Goal: Obtain resource: Download file/media

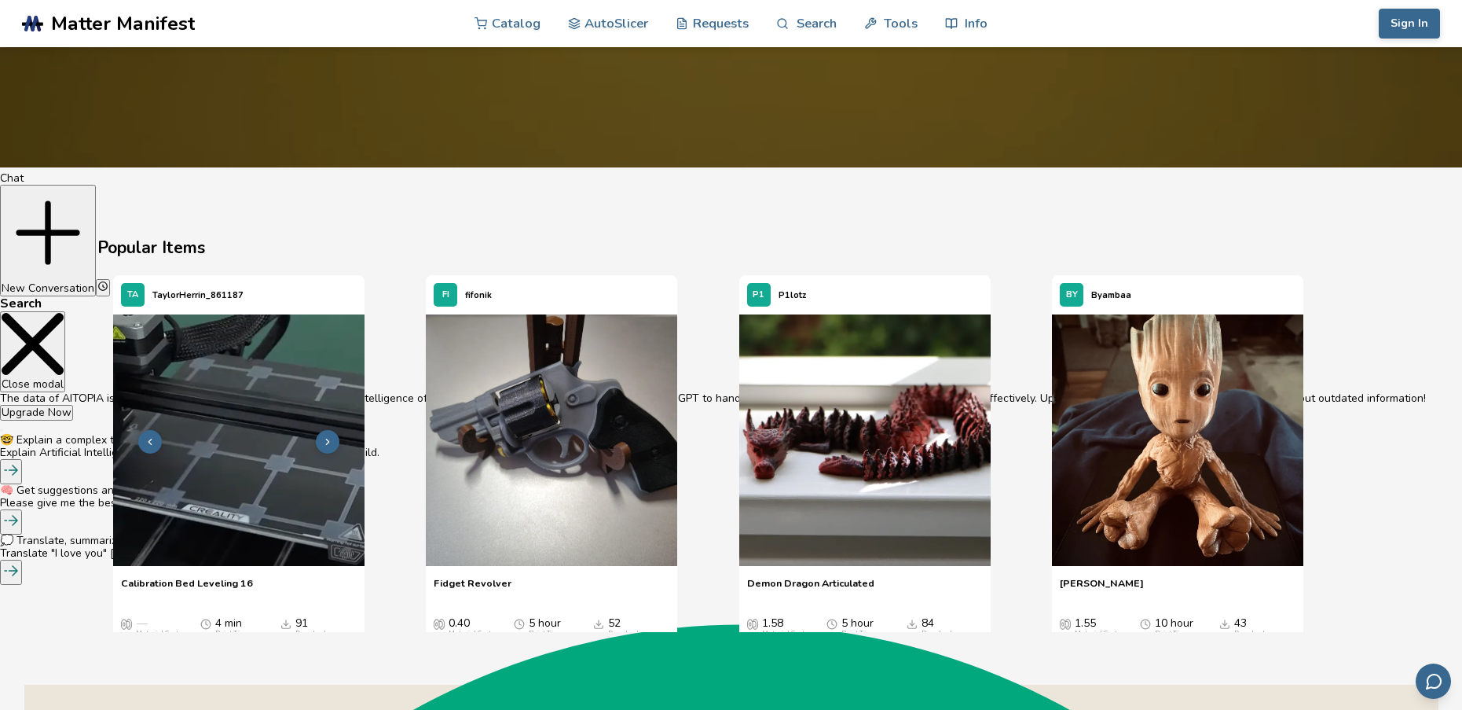
click at [231, 478] on img "1 / 4" at bounding box center [238, 439] width 251 height 251
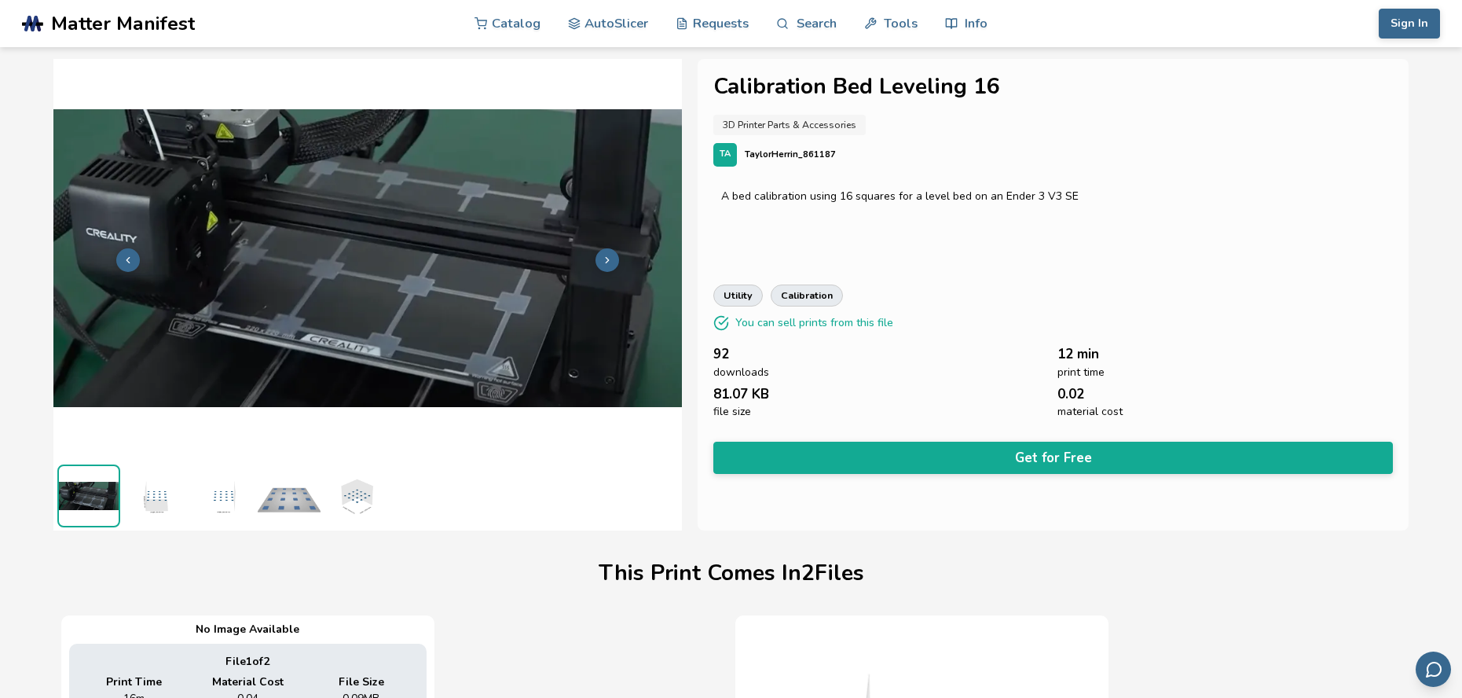
drag, startPoint x: 435, startPoint y: 517, endPoint x: 416, endPoint y: 512, distance: 19.4
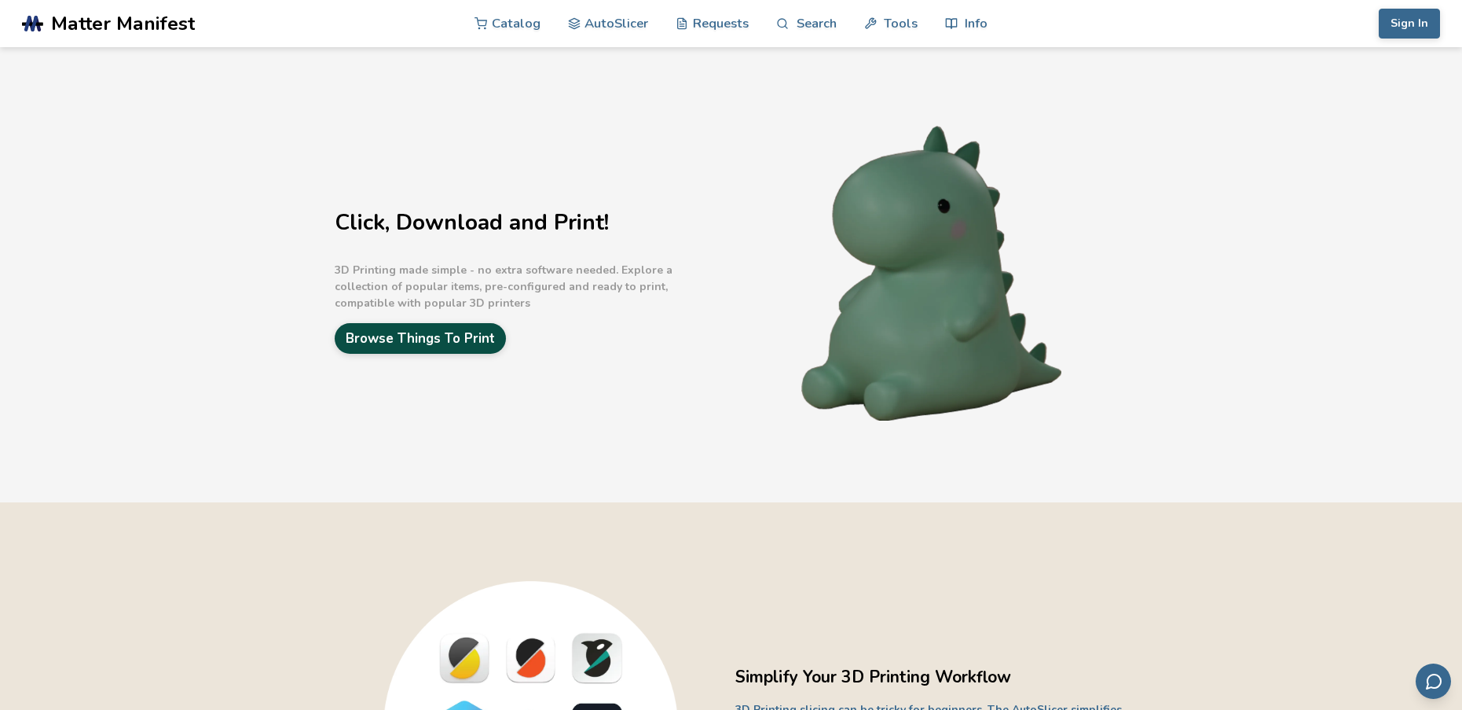
click at [425, 337] on link "Browse Things To Print" at bounding box center [420, 338] width 171 height 31
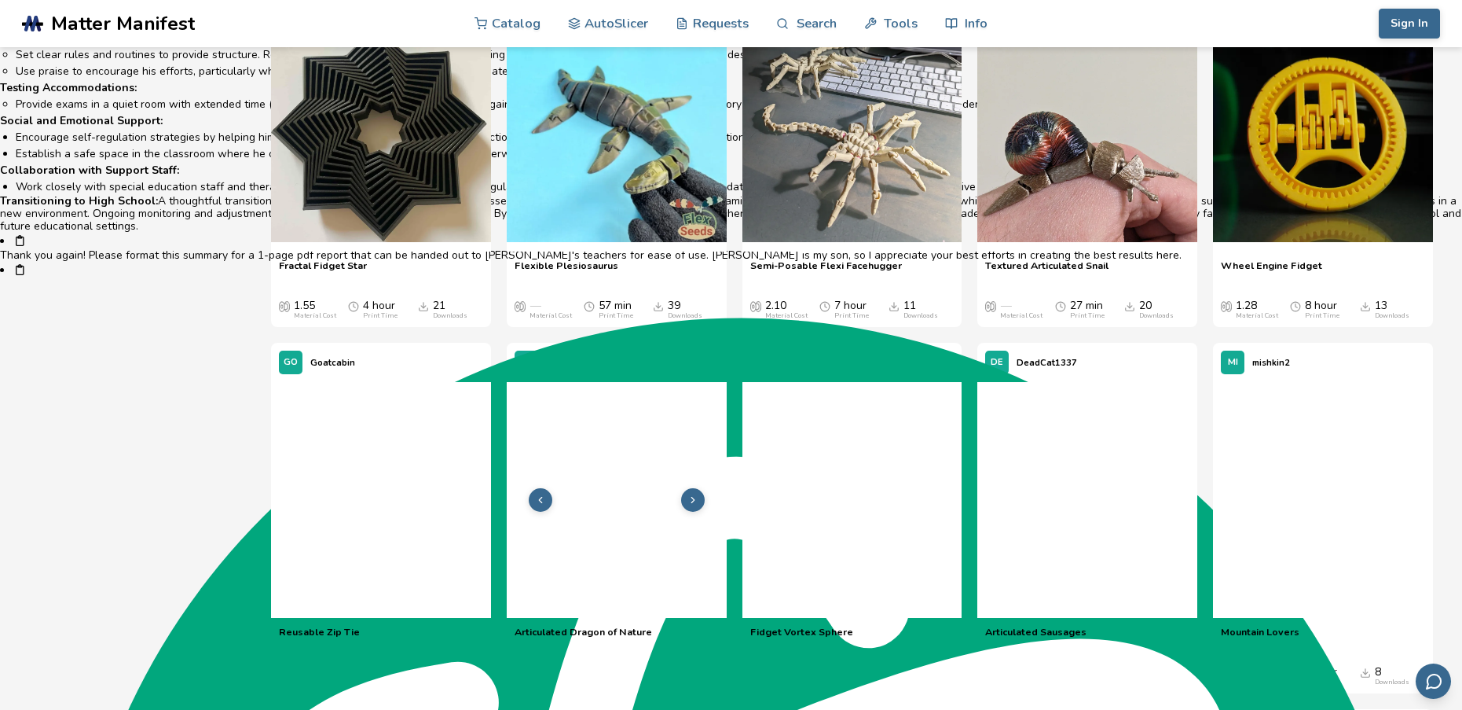
scroll to position [9507, 0]
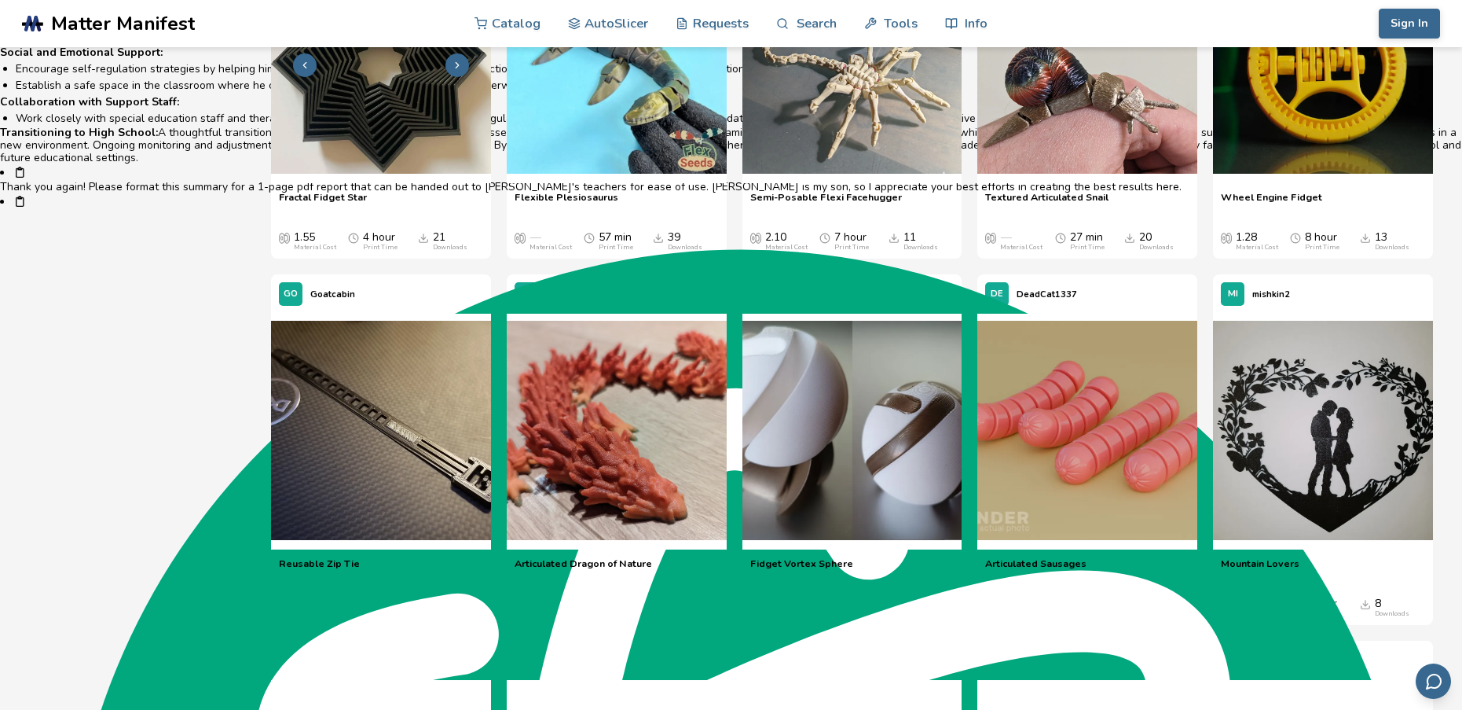
click at [455, 71] on icon at bounding box center [457, 65] width 11 height 11
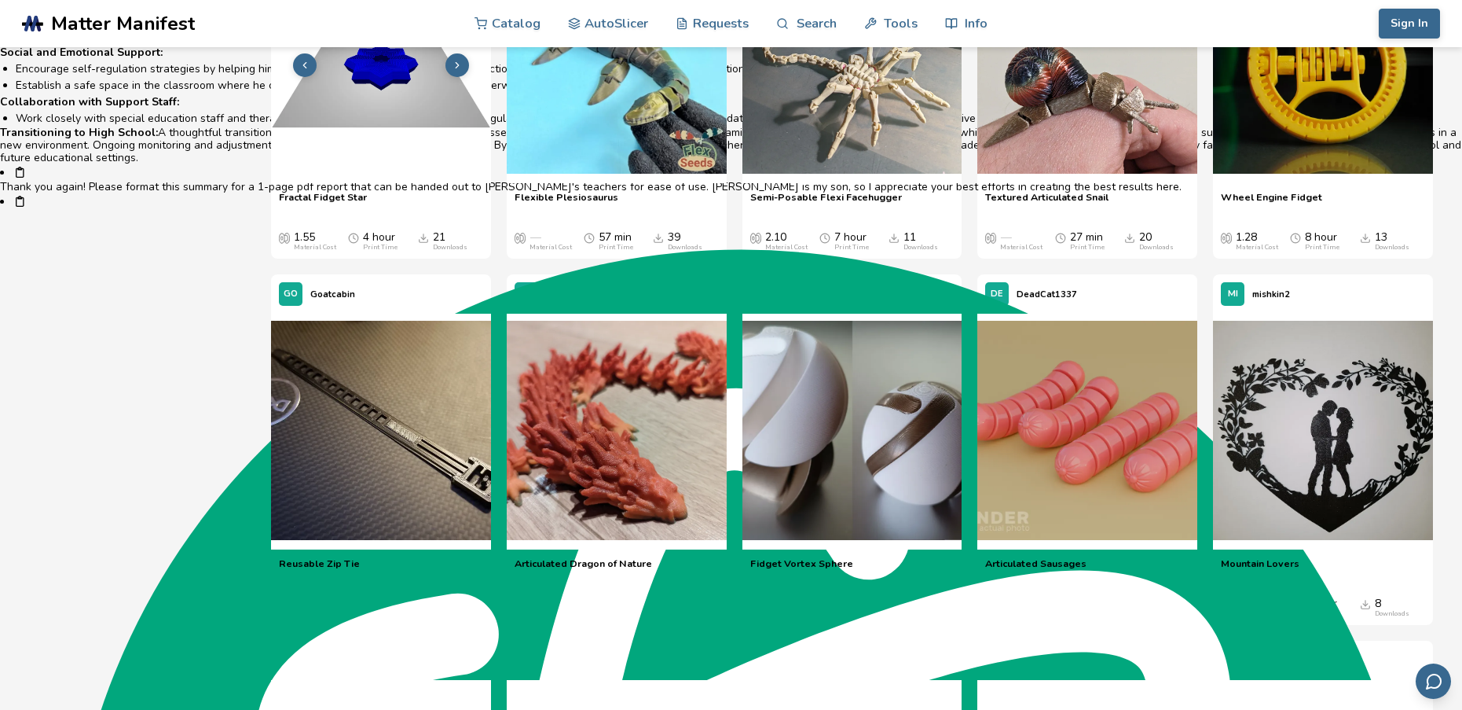
click at [455, 71] on icon at bounding box center [457, 65] width 11 height 11
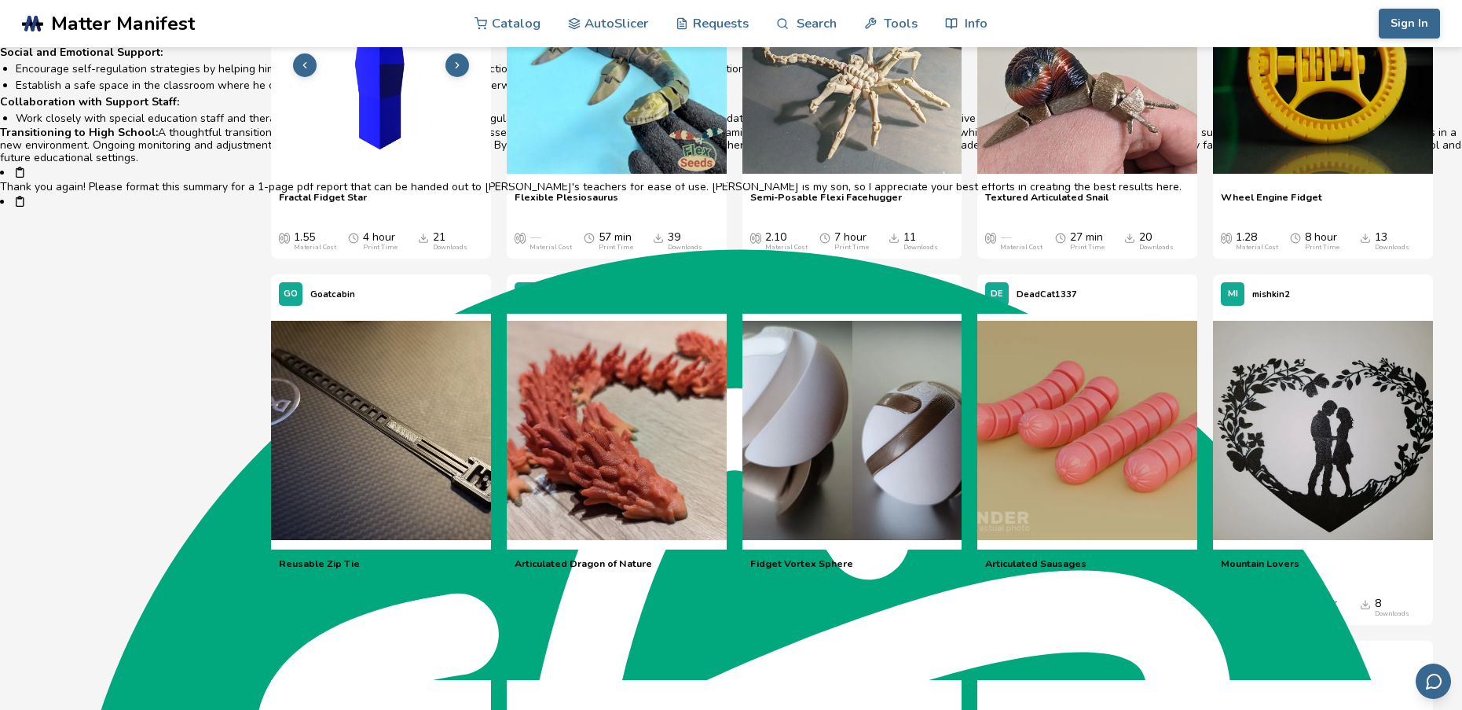
click at [455, 71] on icon at bounding box center [457, 65] width 11 height 11
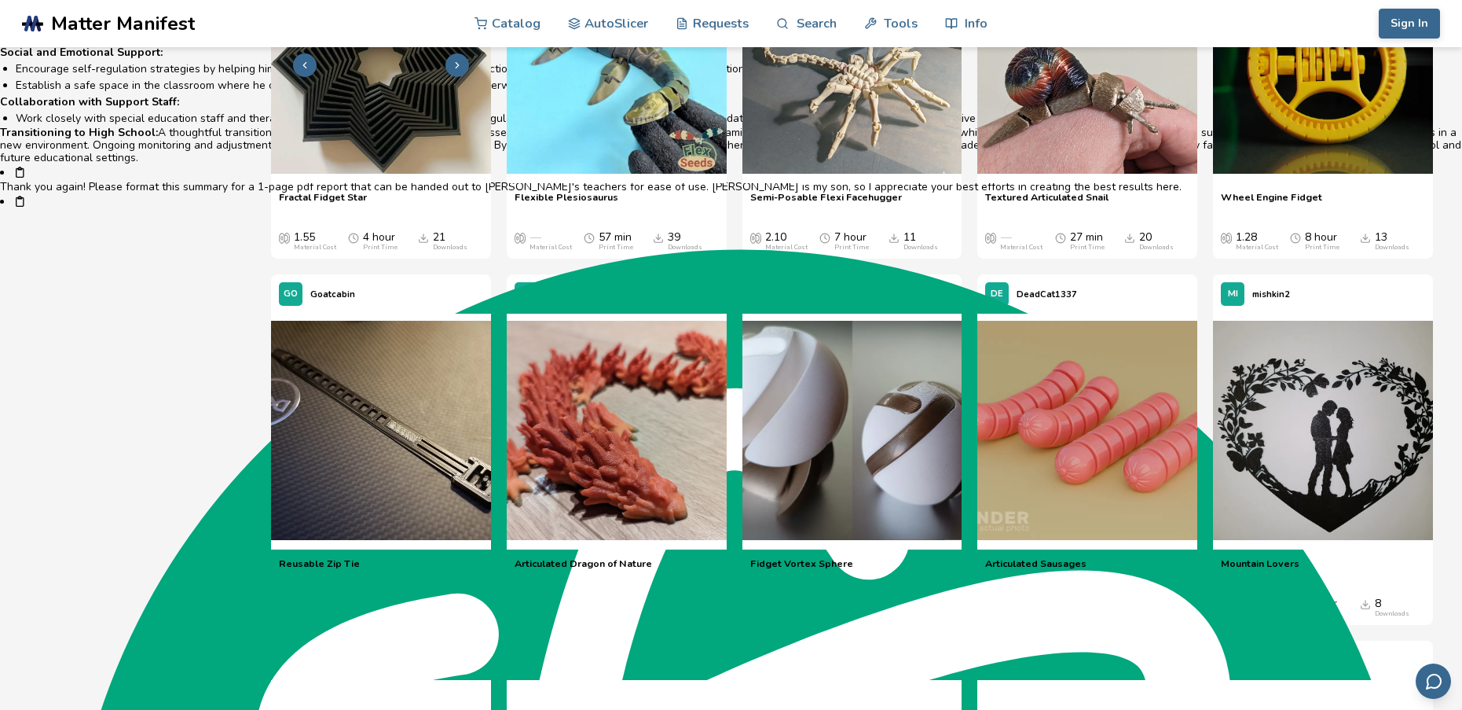
click at [452, 71] on icon at bounding box center [457, 65] width 11 height 11
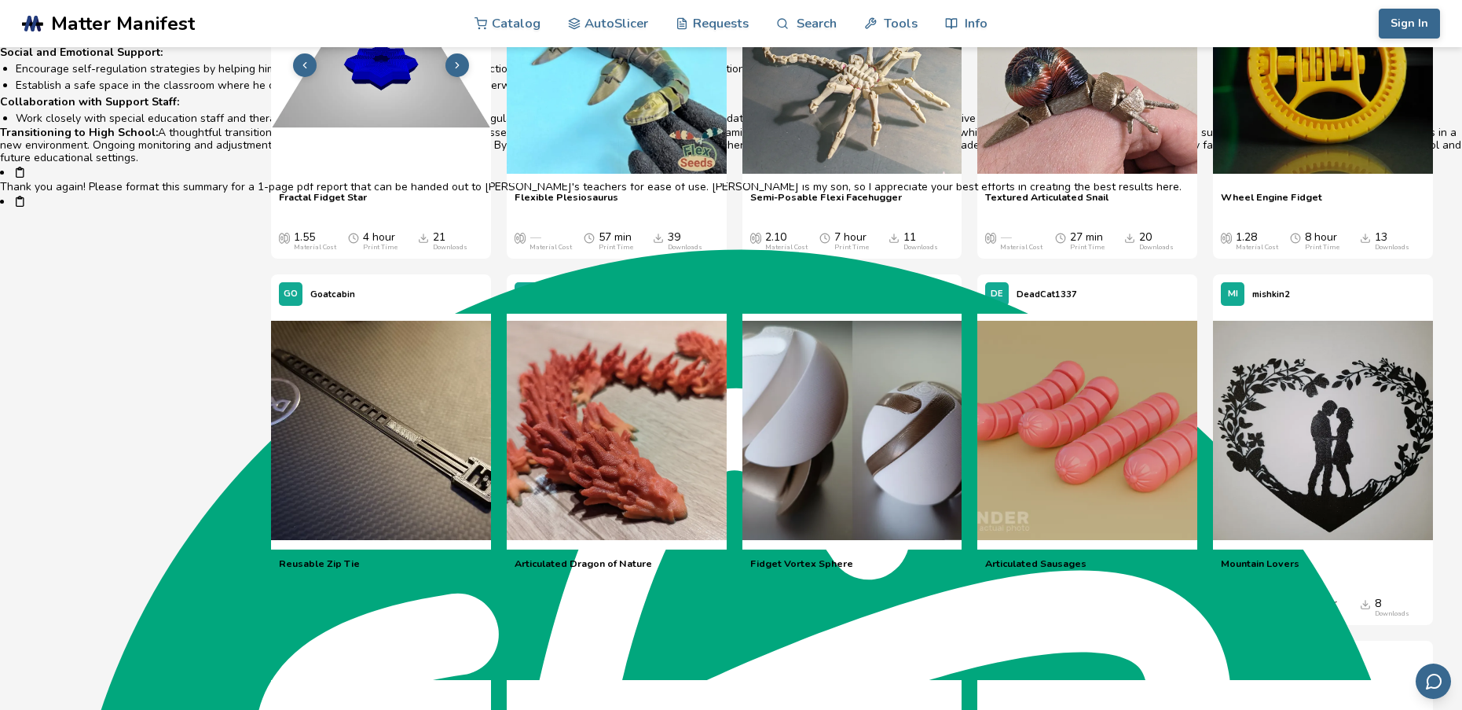
click at [452, 71] on icon at bounding box center [457, 65] width 11 height 11
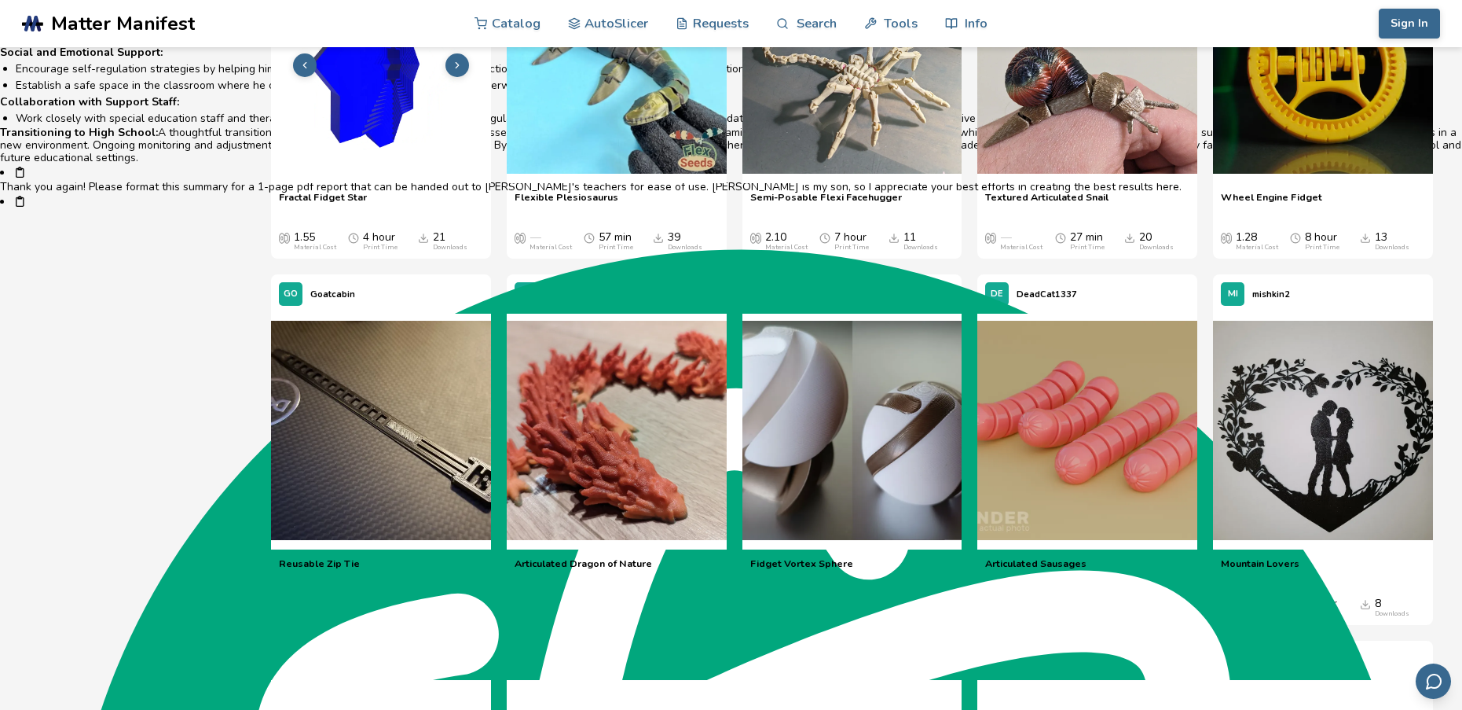
click at [452, 71] on icon at bounding box center [457, 65] width 11 height 11
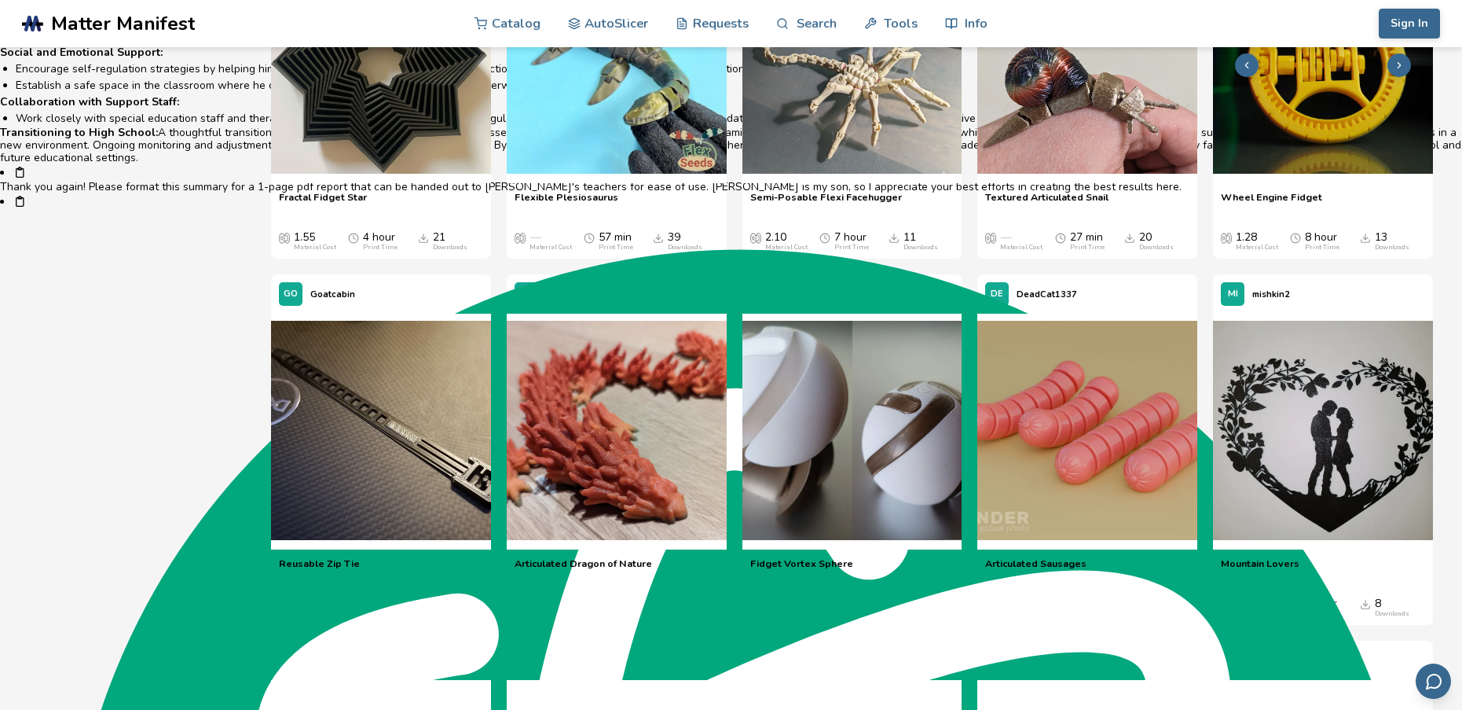
click at [1398, 71] on icon at bounding box center [1399, 65] width 11 height 11
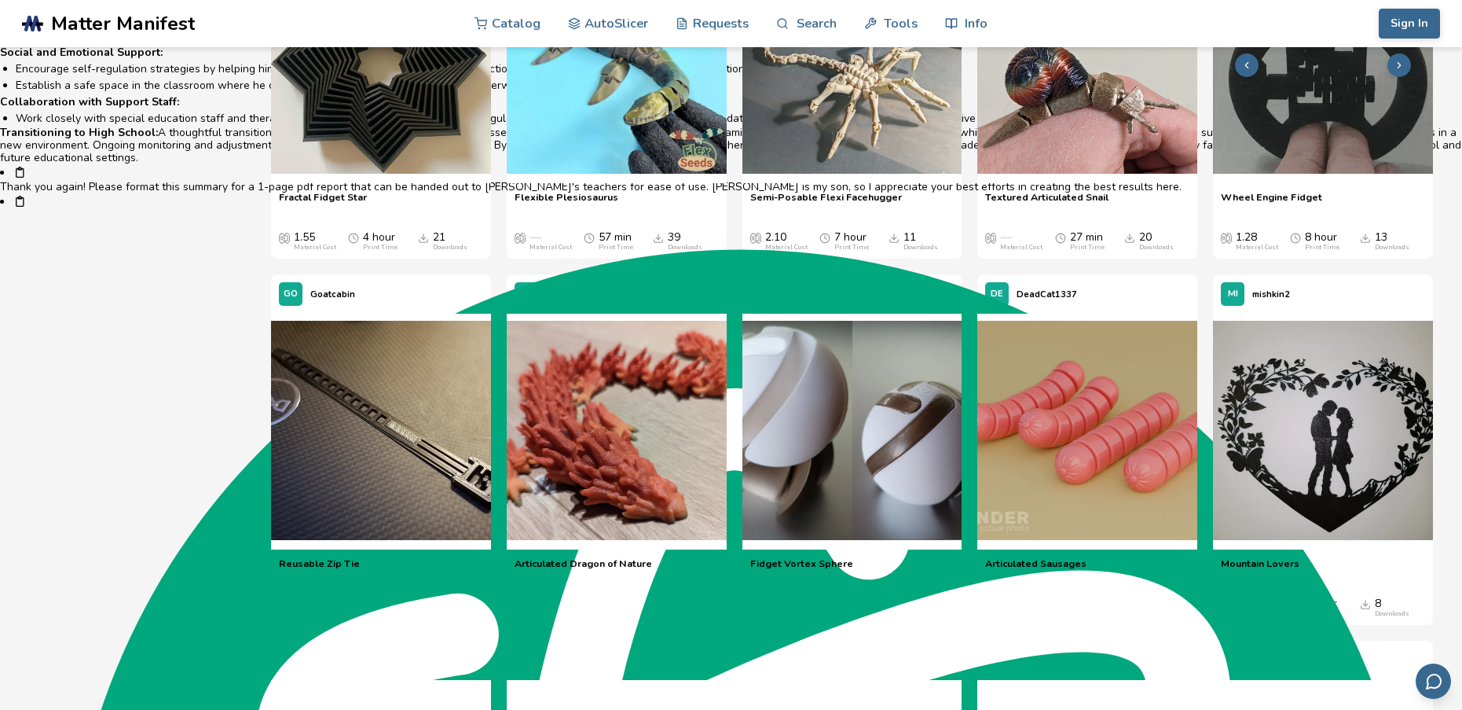
click at [1394, 71] on icon at bounding box center [1399, 65] width 11 height 11
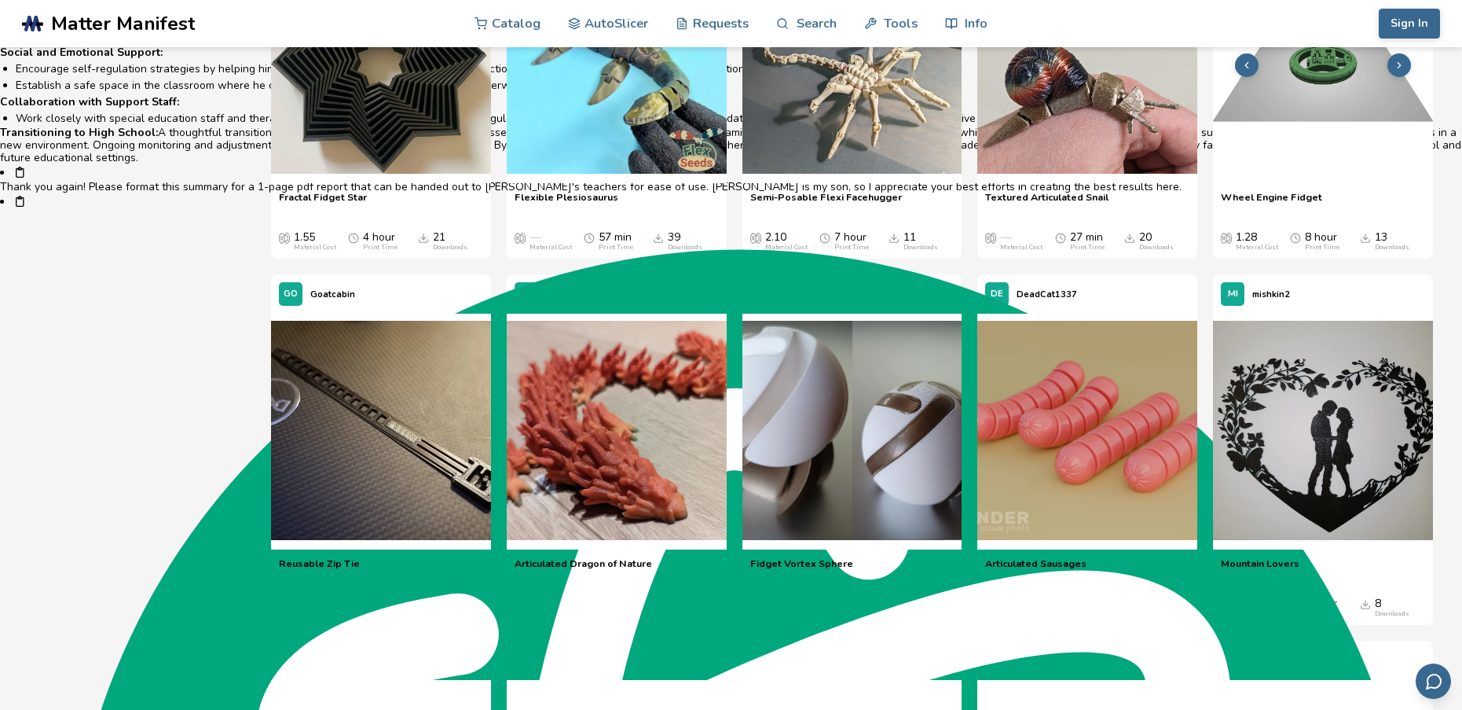
click at [1394, 71] on icon at bounding box center [1399, 65] width 11 height 11
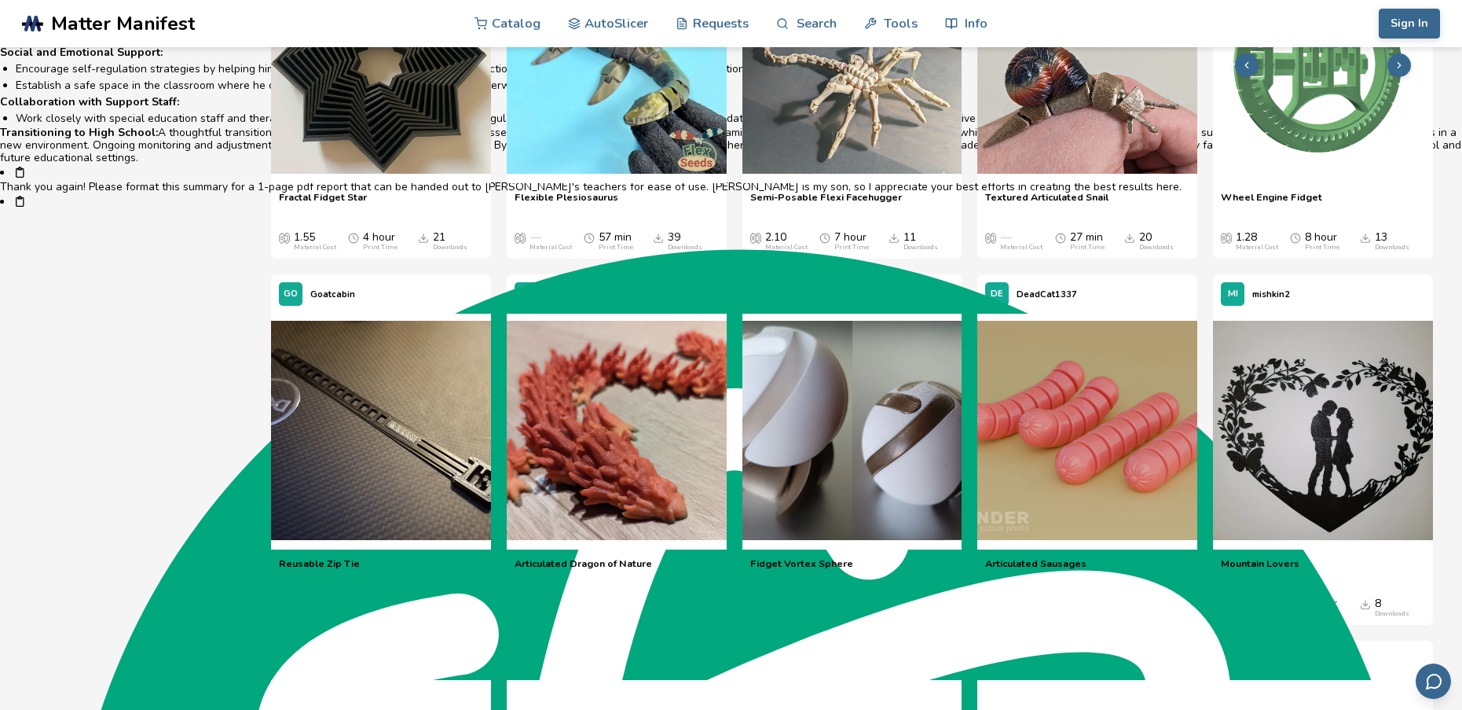
click at [1388, 77] on button at bounding box center [1400, 65] width 24 height 24
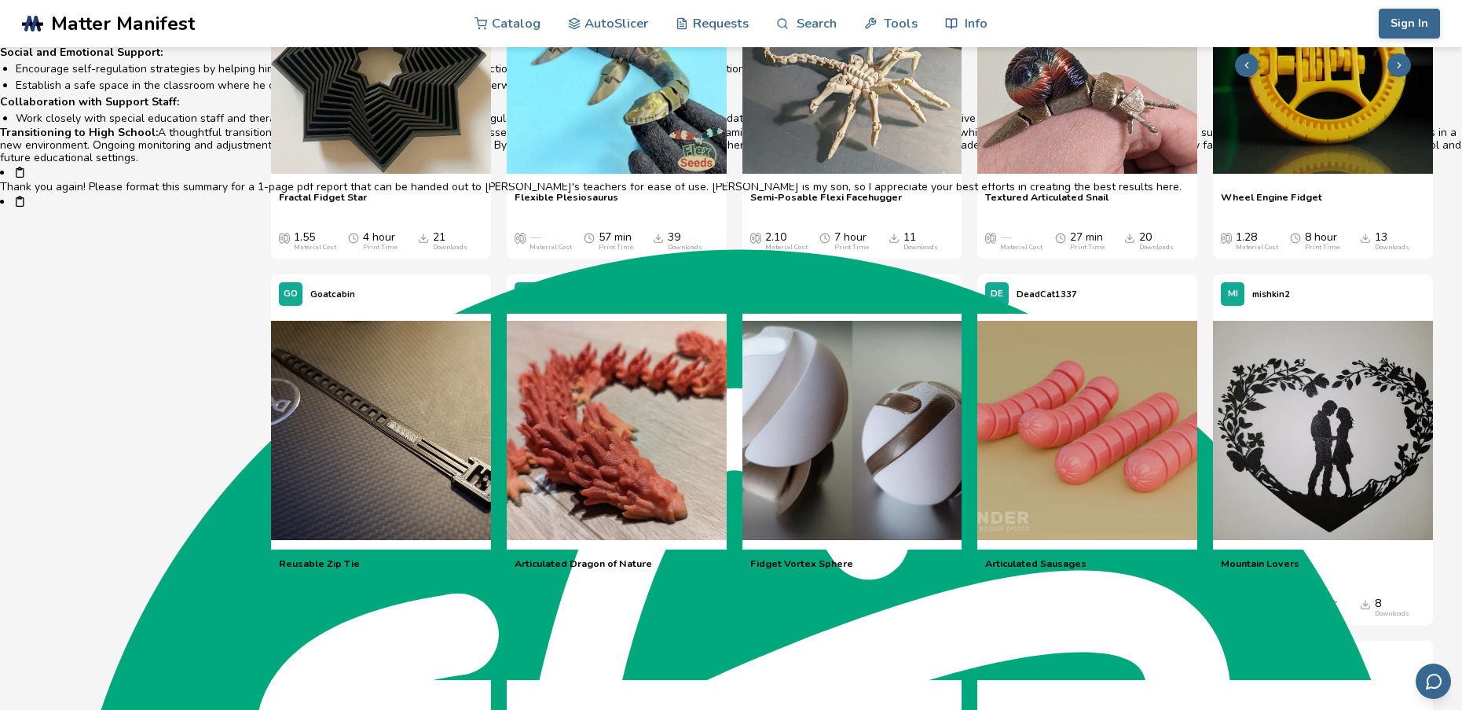
click at [1392, 77] on button at bounding box center [1400, 65] width 24 height 24
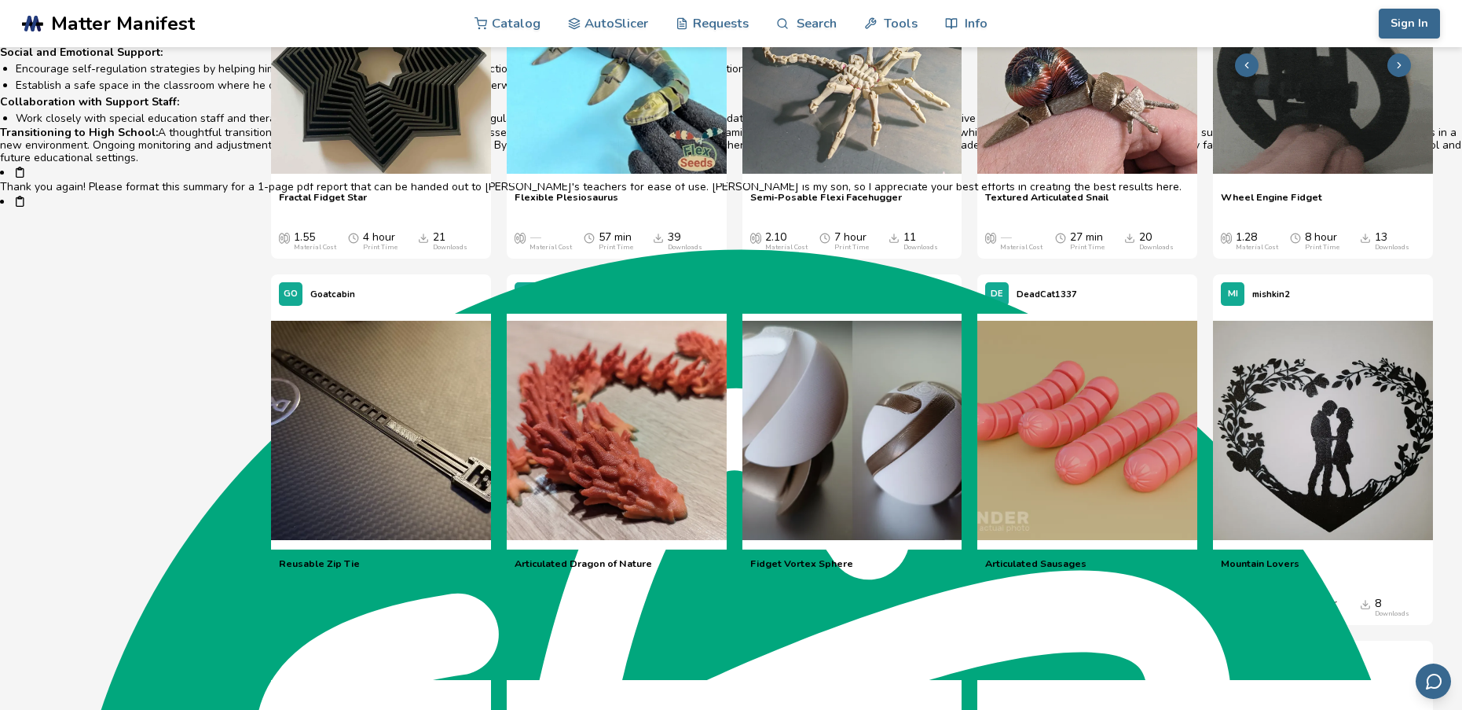
click at [1392, 77] on button at bounding box center [1400, 65] width 24 height 24
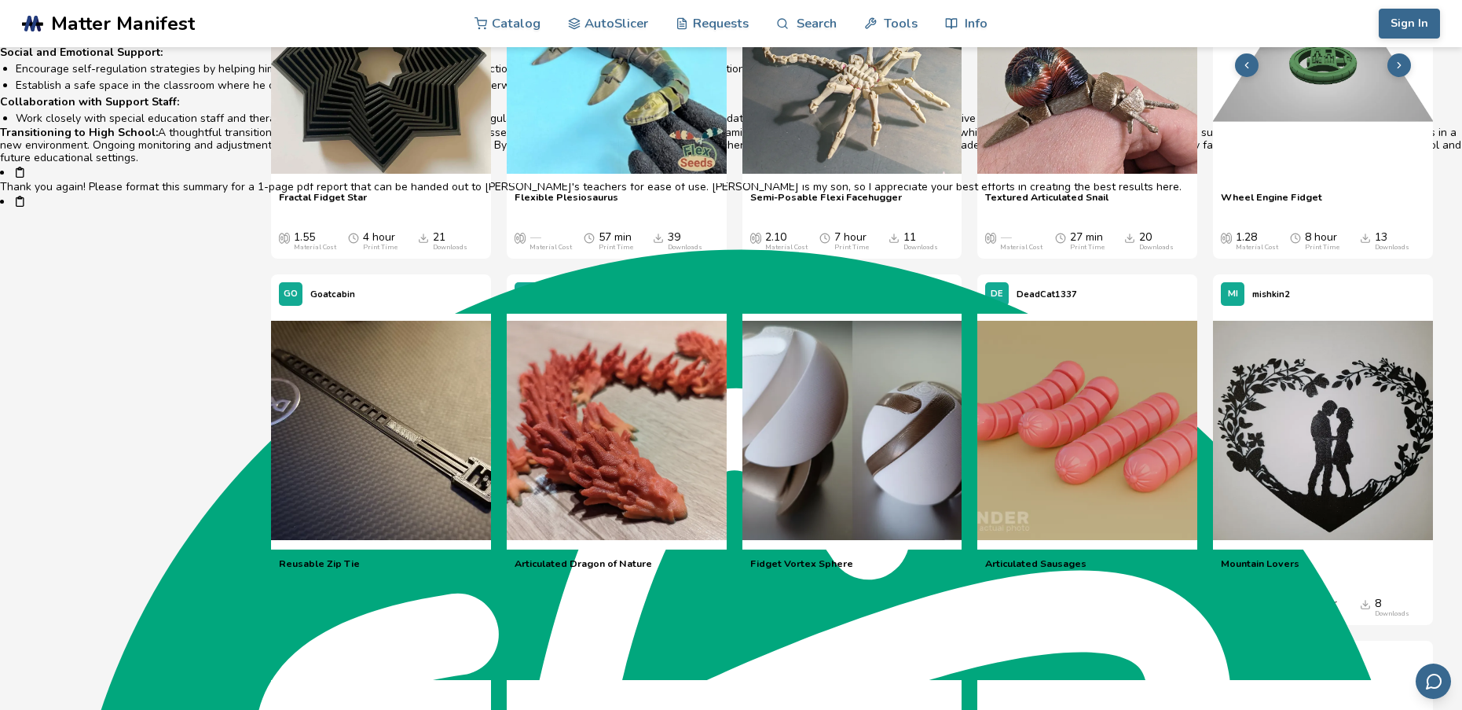
click at [1391, 77] on button at bounding box center [1400, 65] width 24 height 24
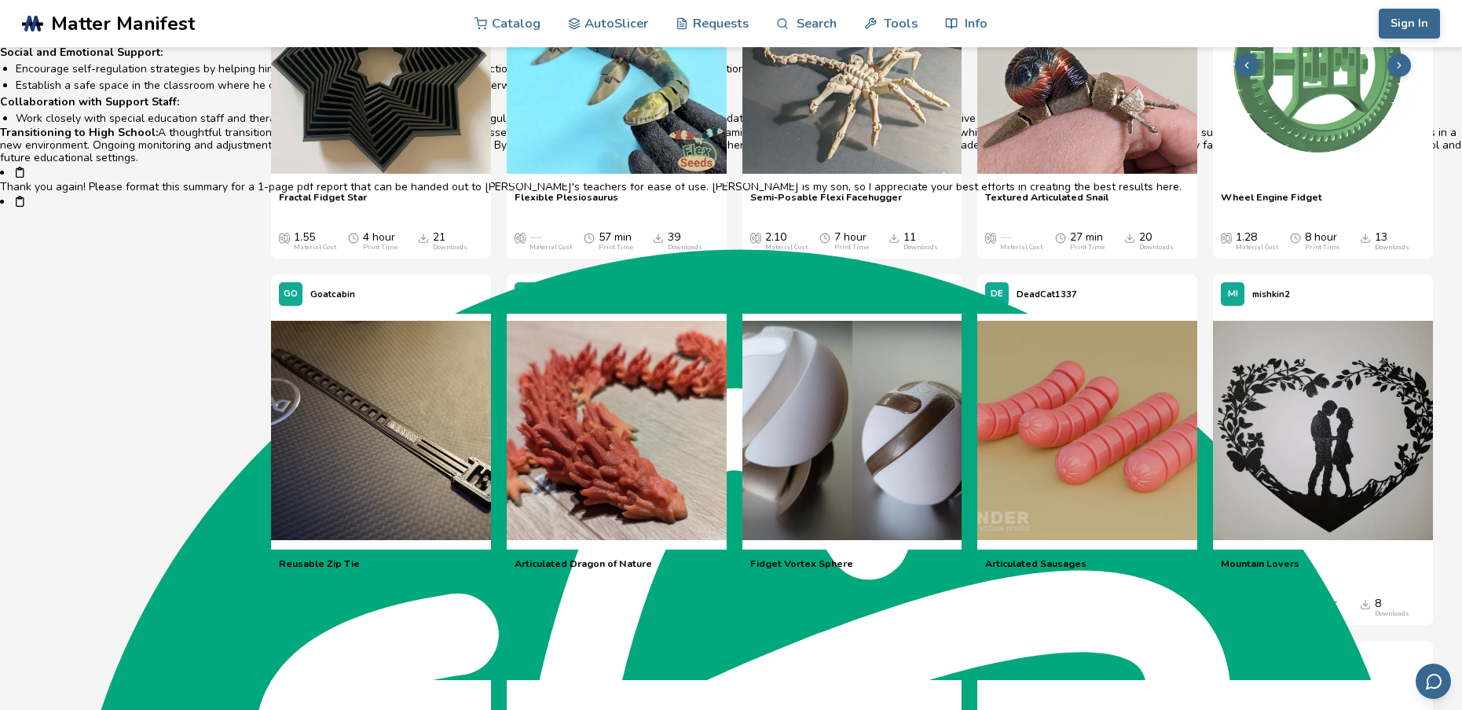
click at [1388, 77] on button at bounding box center [1400, 65] width 24 height 24
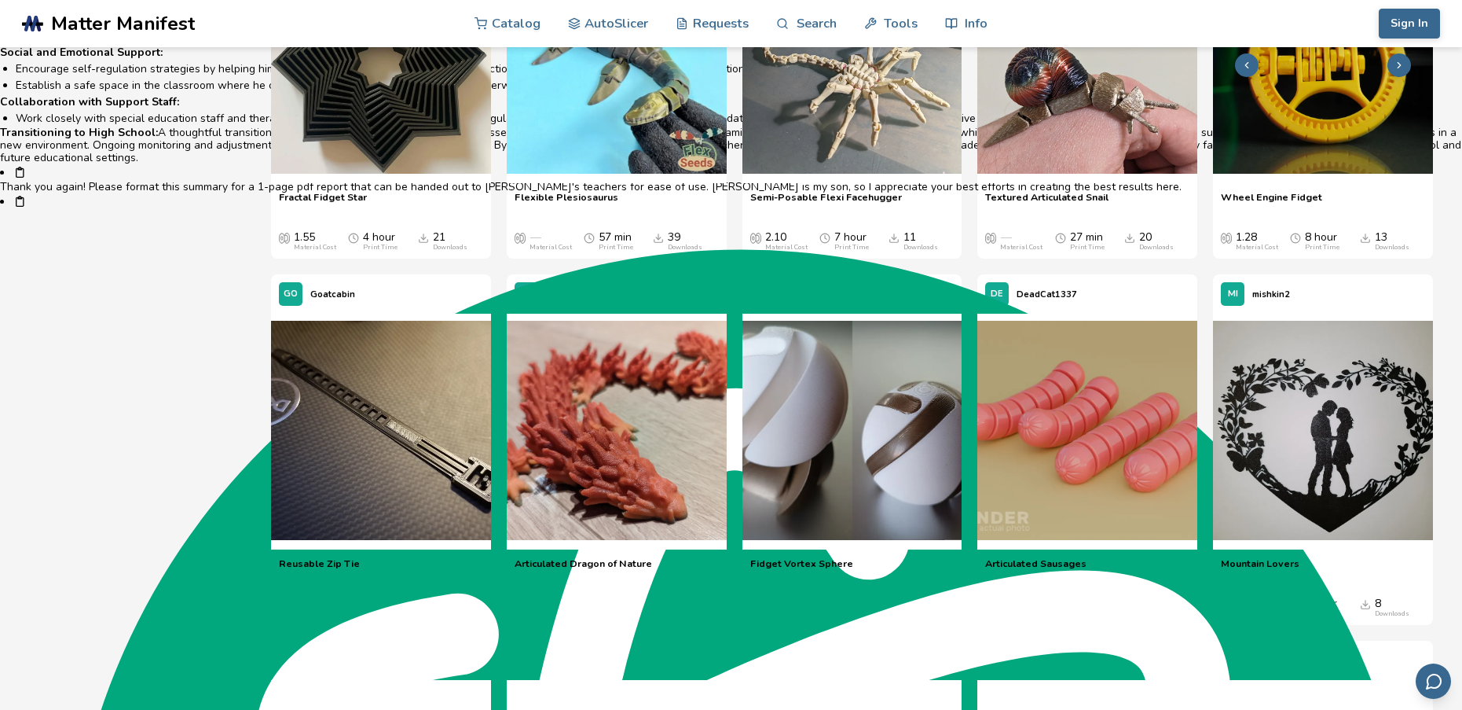
click at [1344, 174] on img at bounding box center [1323, 64] width 220 height 220
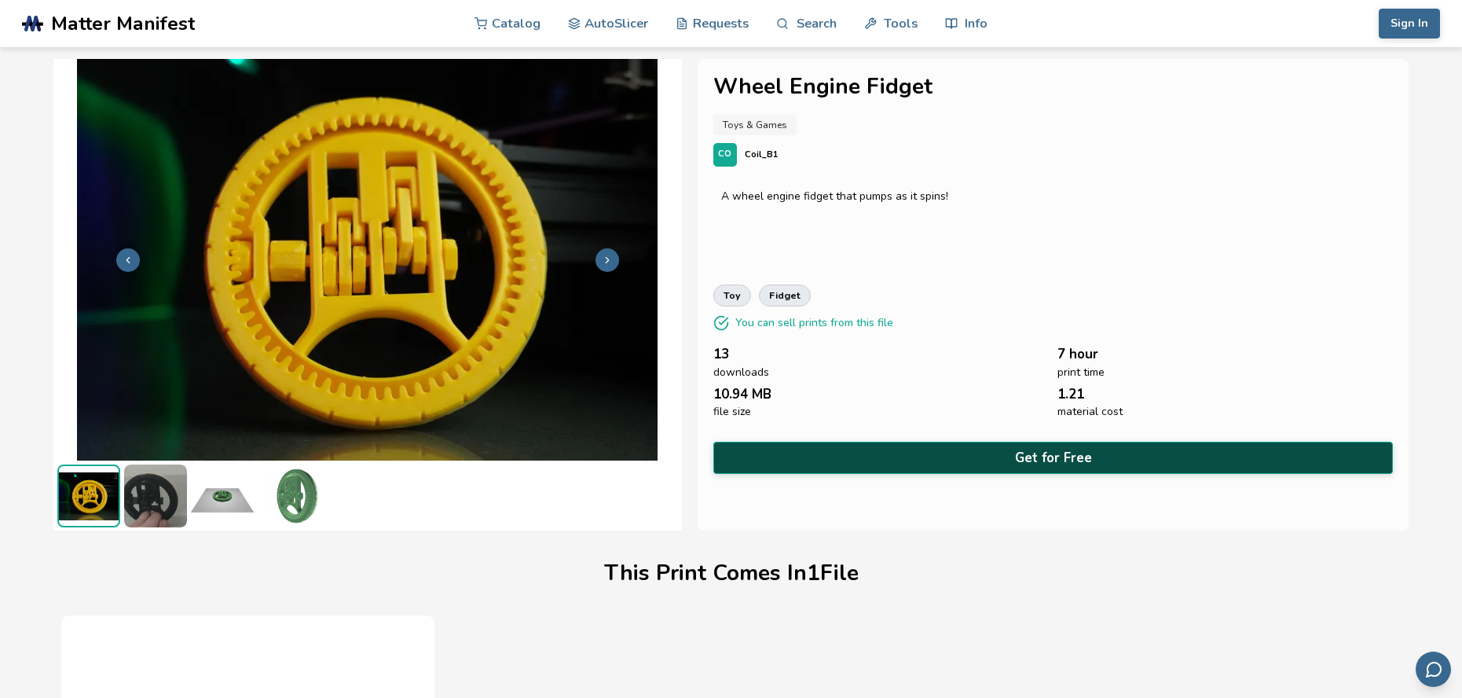
click at [977, 474] on button "Get for Free" at bounding box center [1053, 458] width 680 height 32
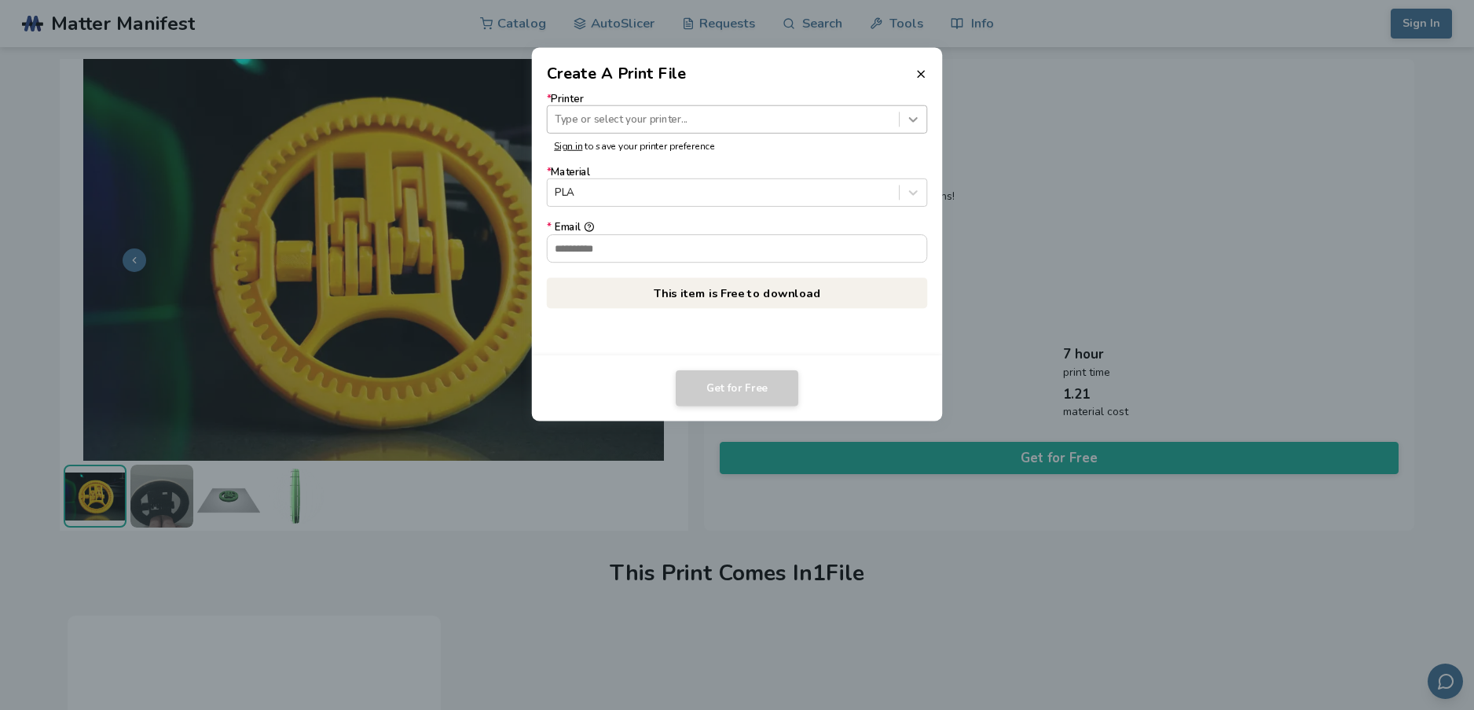
click at [908, 123] on icon at bounding box center [913, 119] width 15 height 15
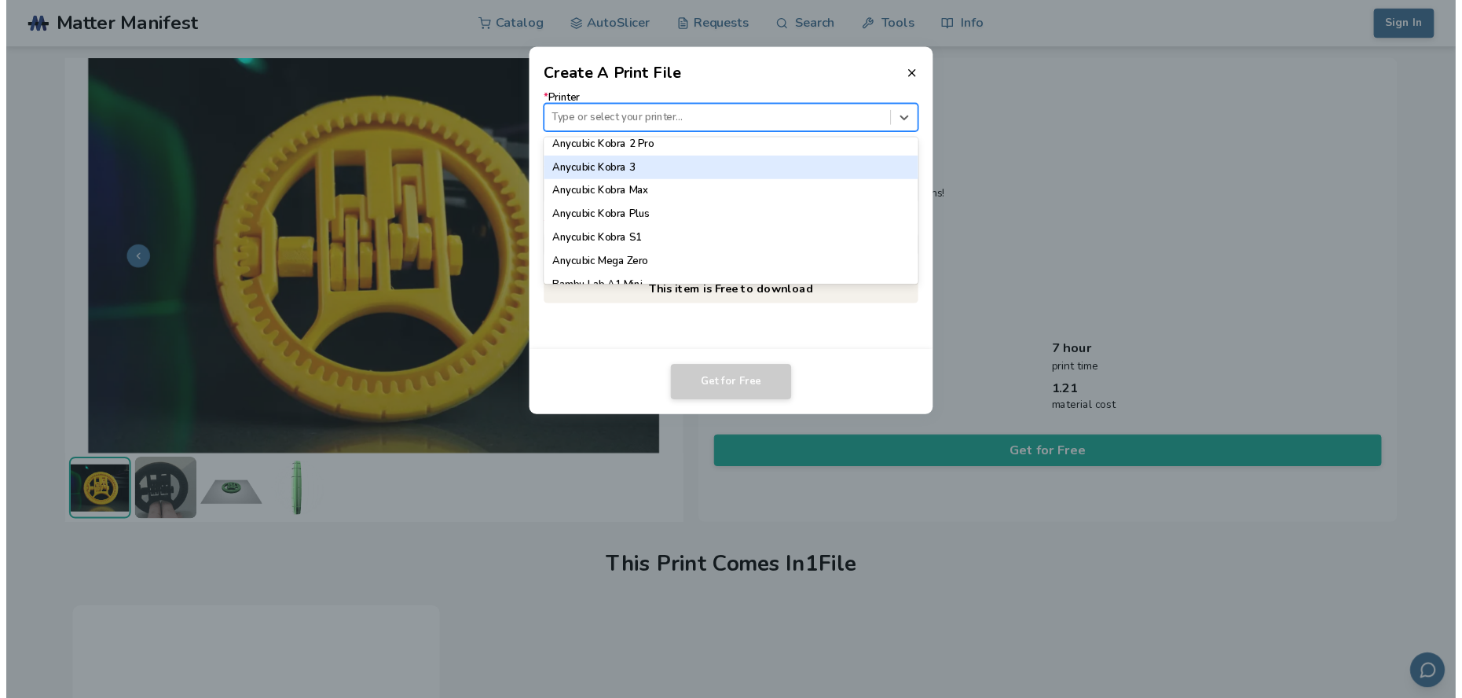
scroll to position [314, 0]
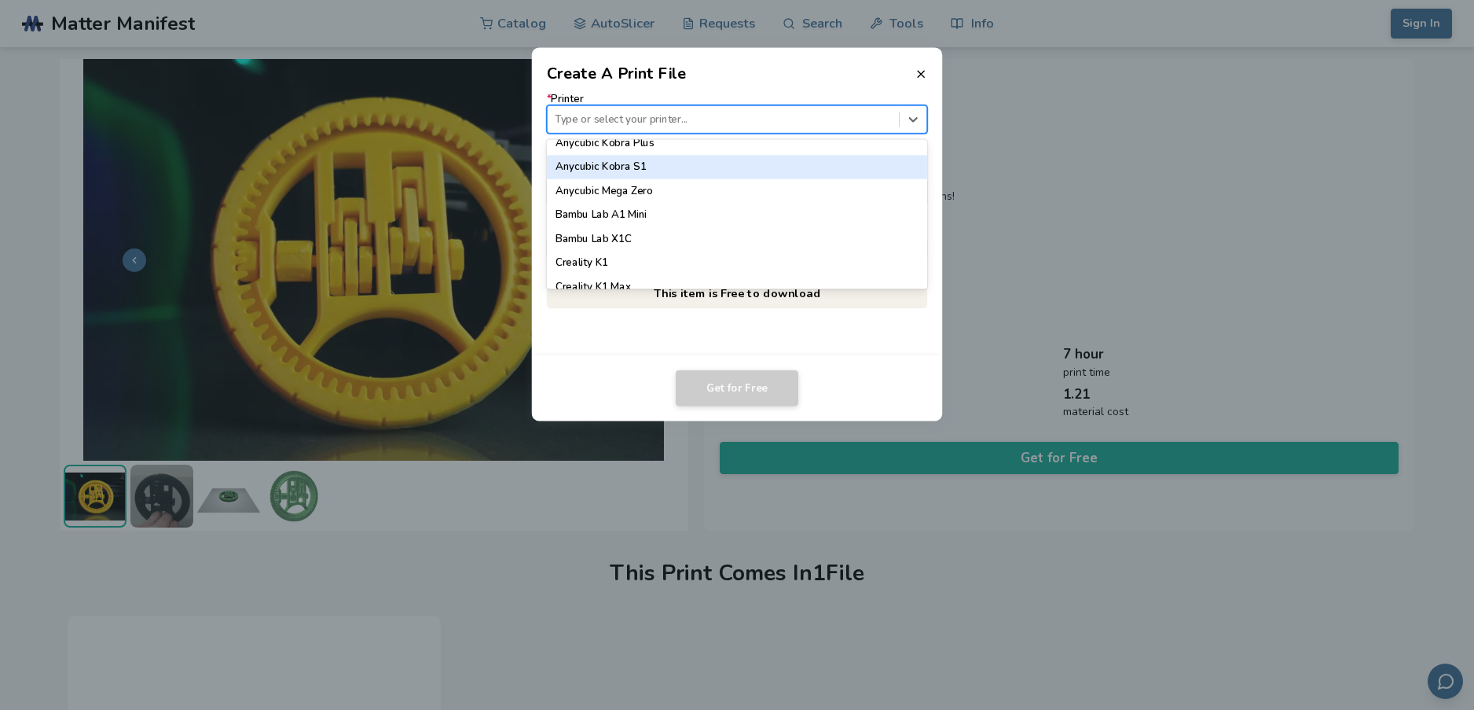
click at [796, 178] on div "Anycubic Kobra S1" at bounding box center [737, 167] width 381 height 24
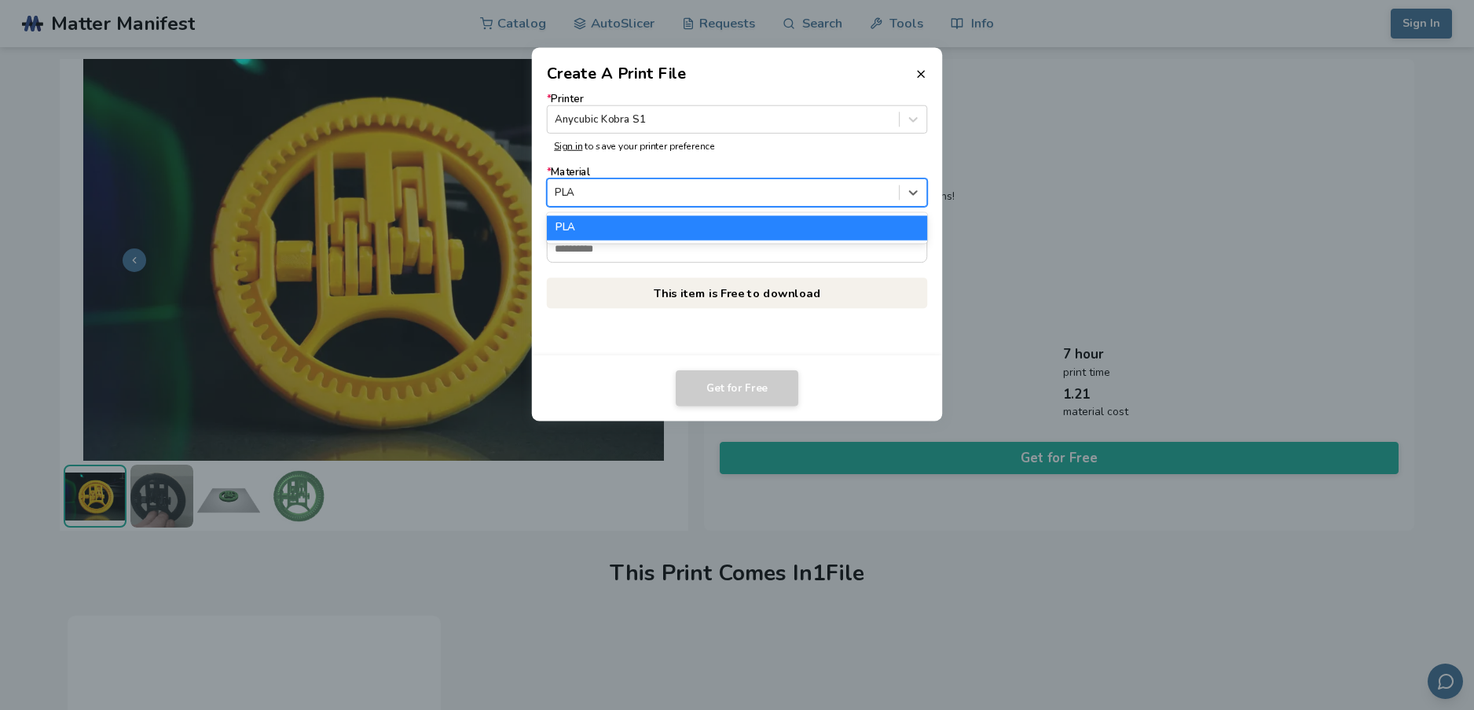
click at [803, 200] on div at bounding box center [723, 192] width 336 height 15
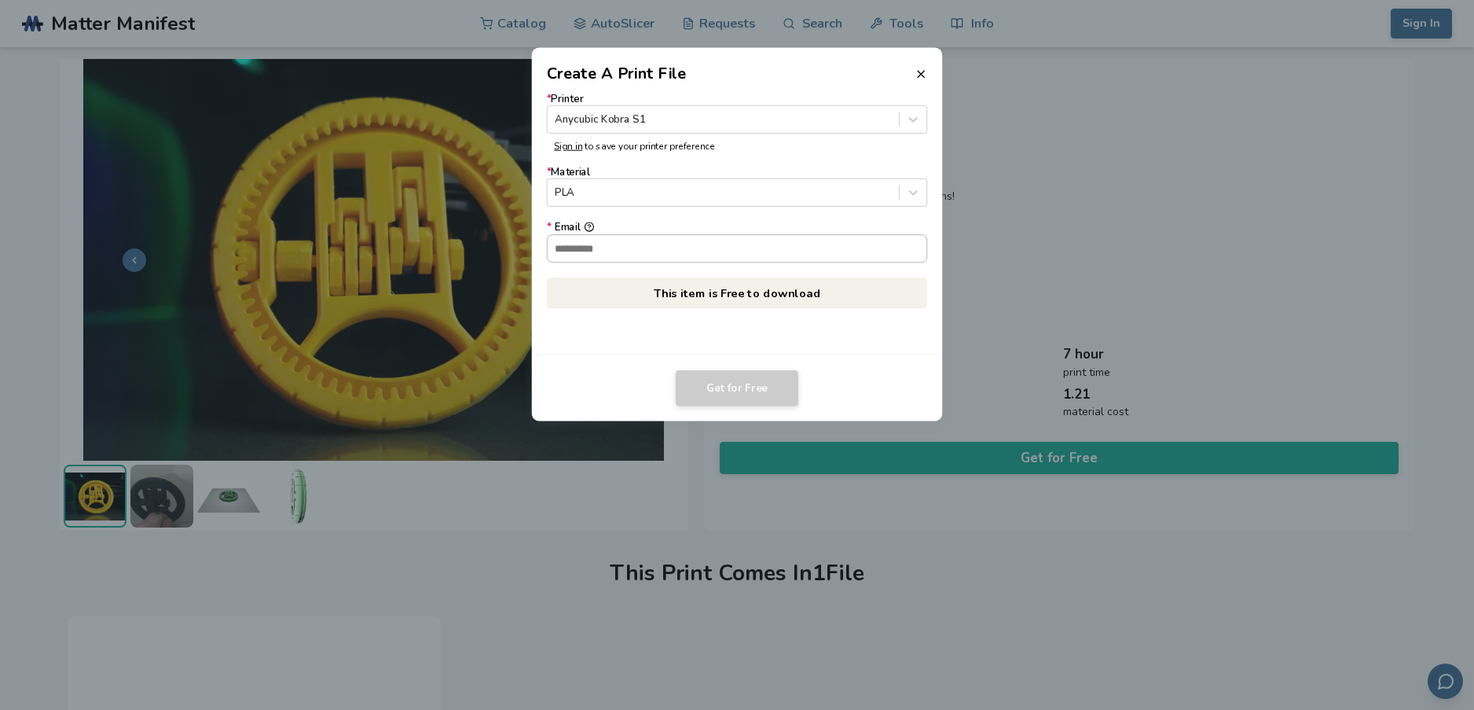
click at [815, 262] on input "* Email" at bounding box center [738, 248] width 380 height 27
type input "**********"
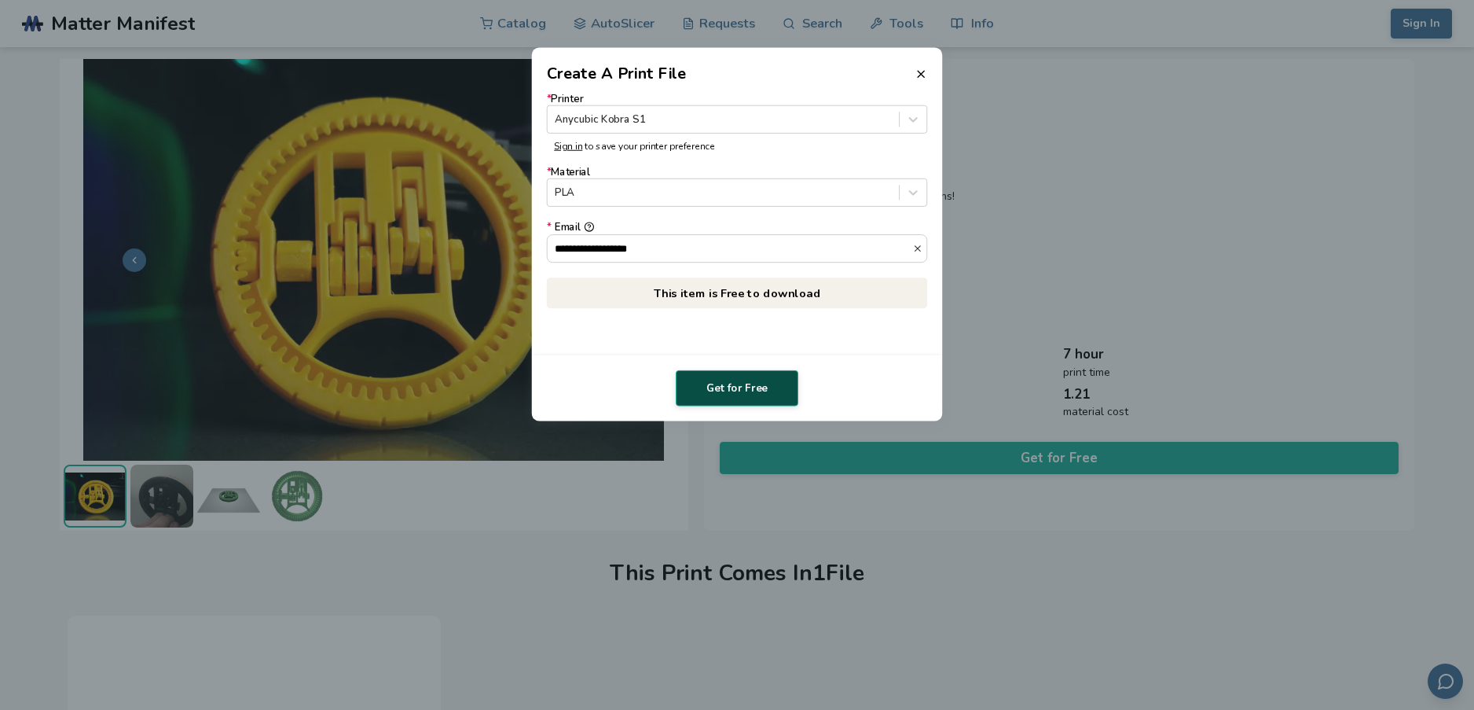
click at [746, 391] on button "Get for Free" at bounding box center [737, 388] width 123 height 36
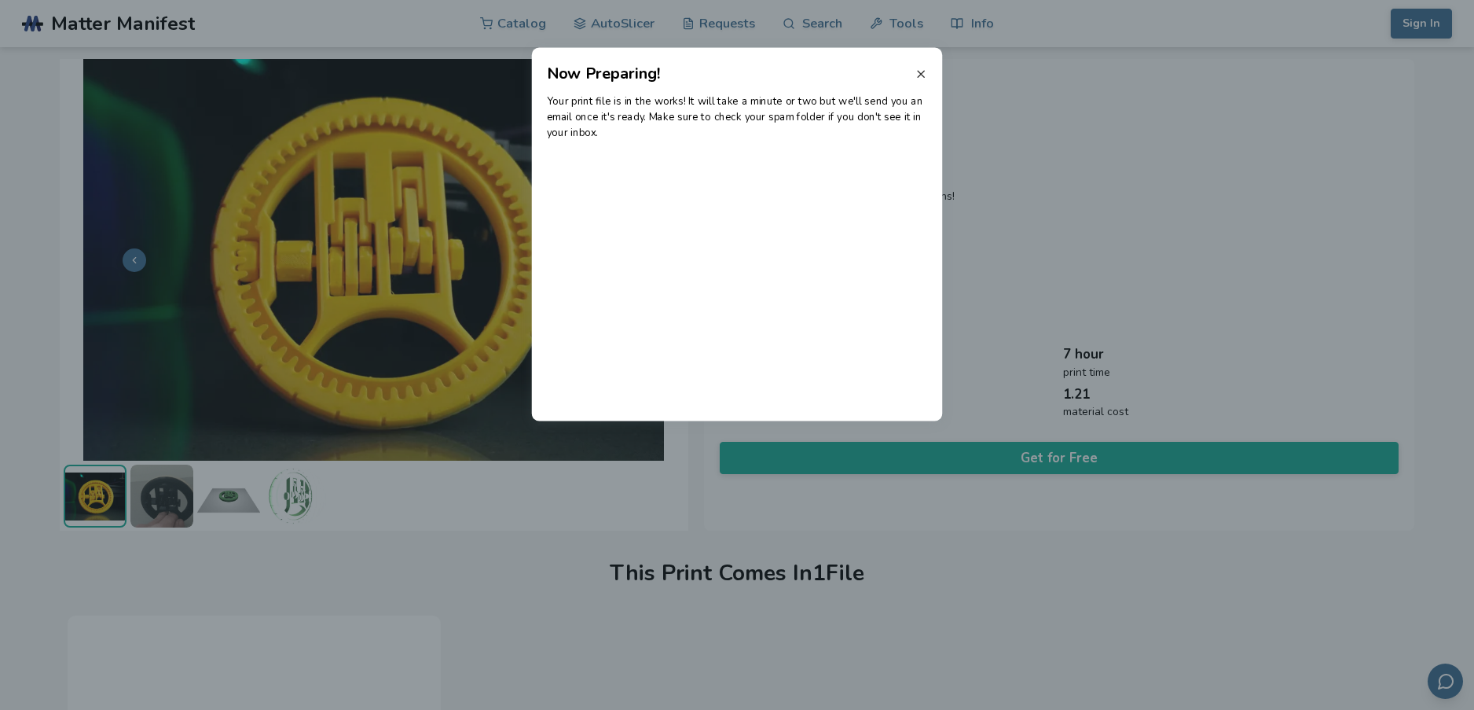
click at [921, 75] on line at bounding box center [921, 74] width 6 height 6
